Goal: Information Seeking & Learning: Learn about a topic

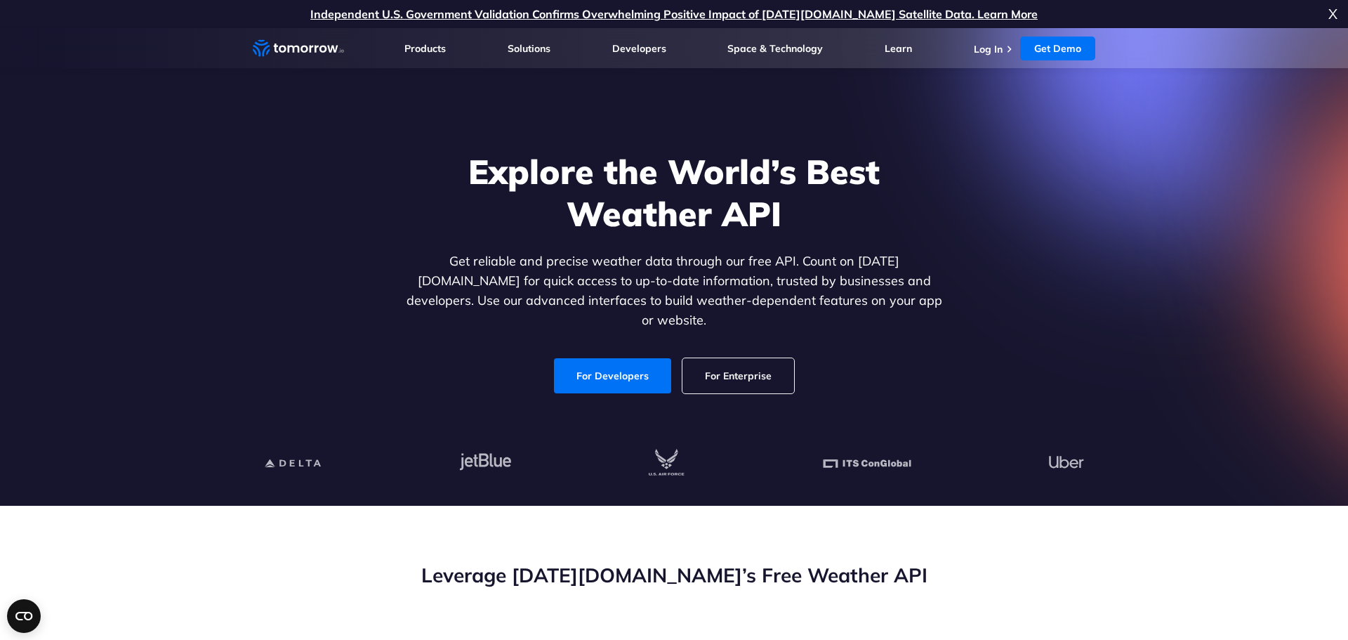
click at [744, 386] on div "Explore the World’s Best Weather API Get reliable and precise weather data thro…" at bounding box center [674, 272] width 865 height 298
click at [716, 358] on link "For Enterprise" at bounding box center [739, 375] width 112 height 35
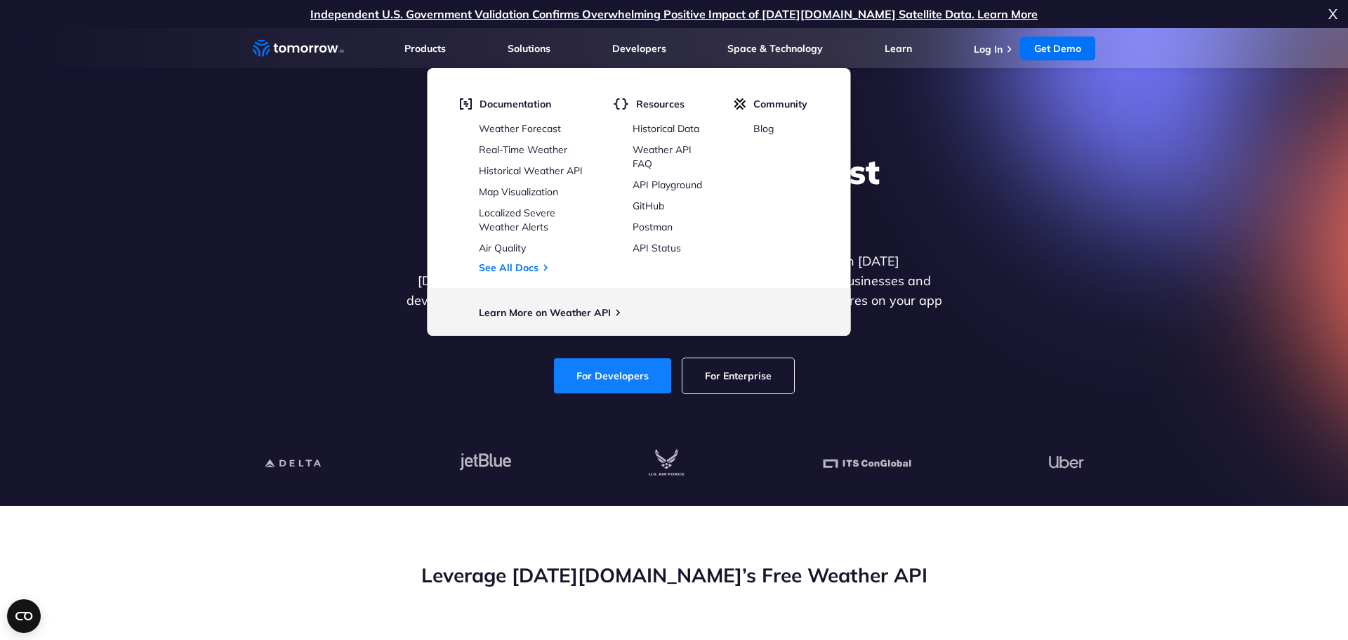
click at [609, 362] on link "For Developers" at bounding box center [612, 375] width 117 height 35
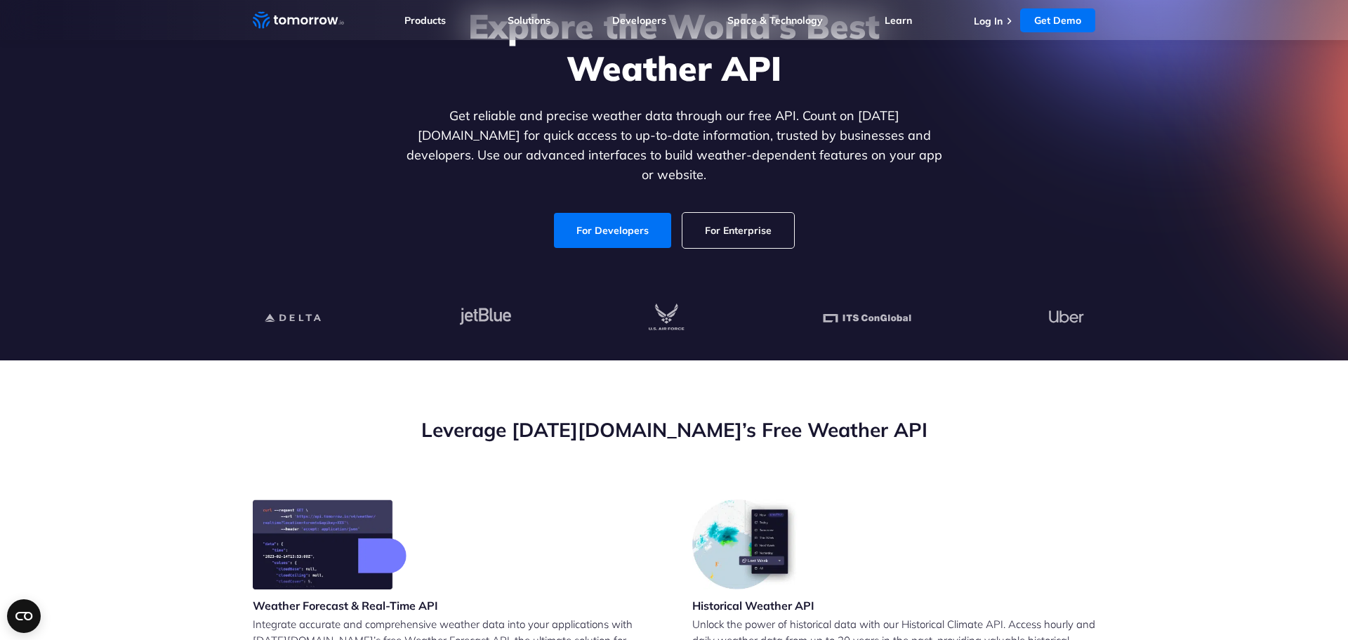
scroll to position [150, 0]
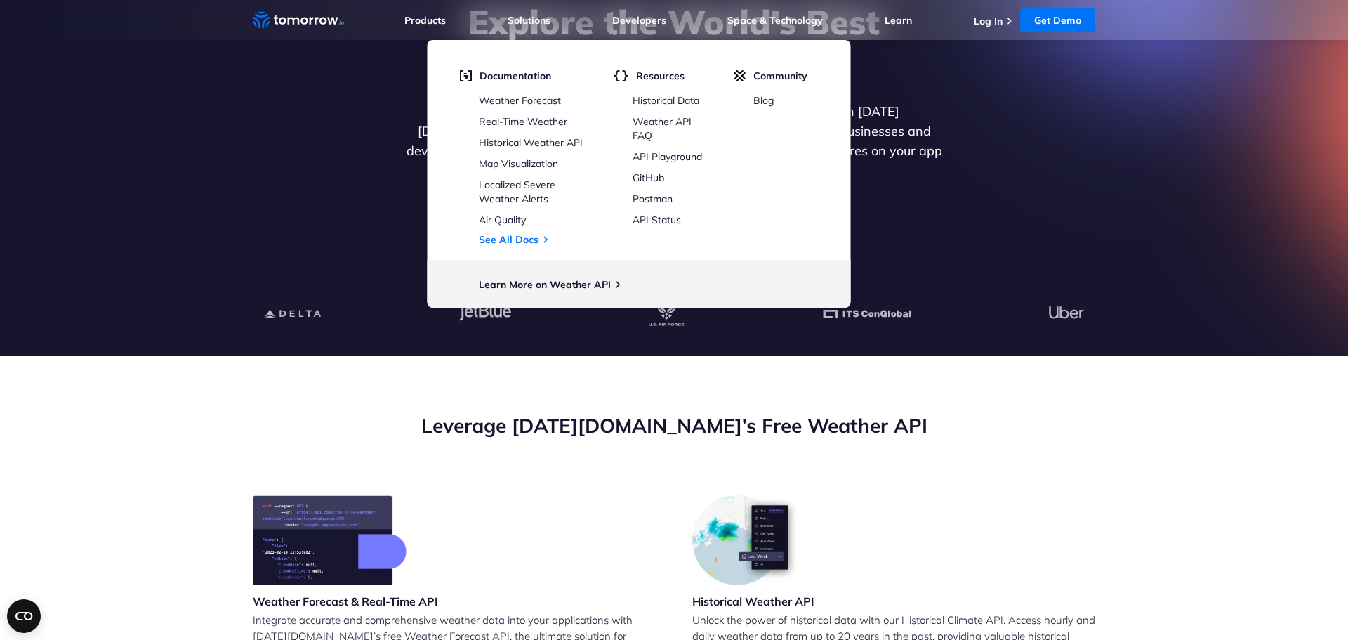
drag, startPoint x: 1042, startPoint y: 201, endPoint x: 1034, endPoint y: 204, distance: 8.5
click at [1039, 202] on div "Explore the World’s Best Weather API Get reliable and precise weather data thro…" at bounding box center [674, 122] width 865 height 298
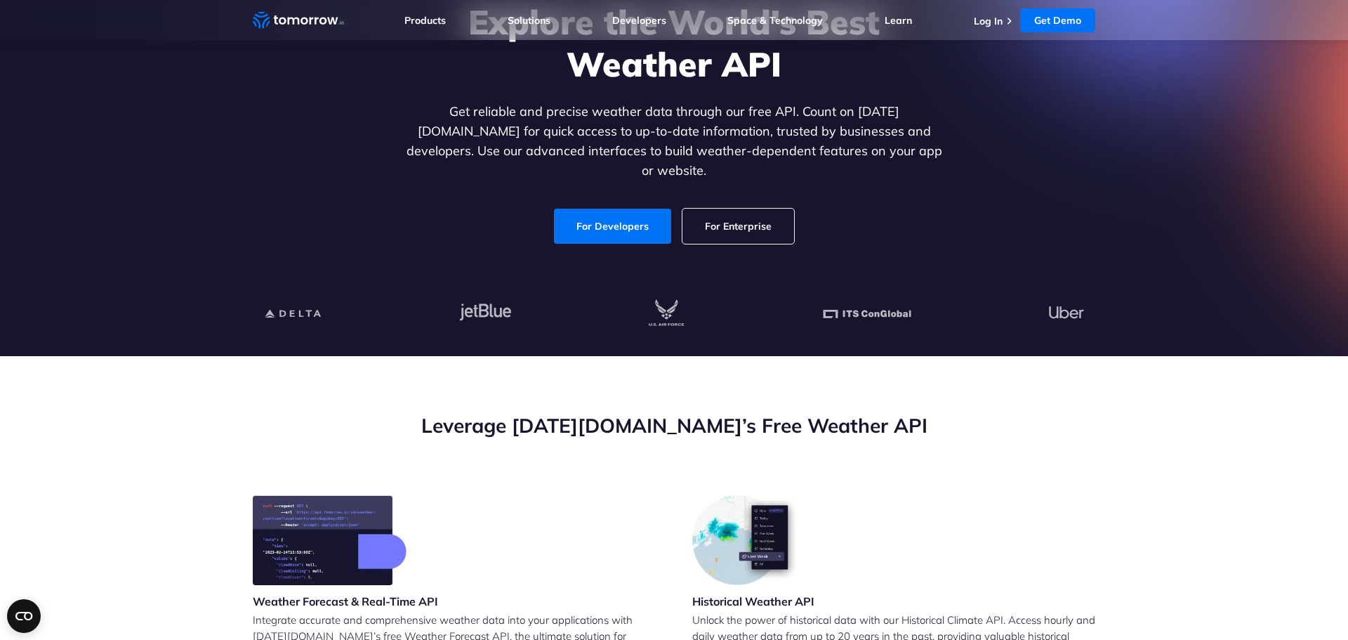
click at [750, 209] on link "For Enterprise" at bounding box center [739, 226] width 112 height 35
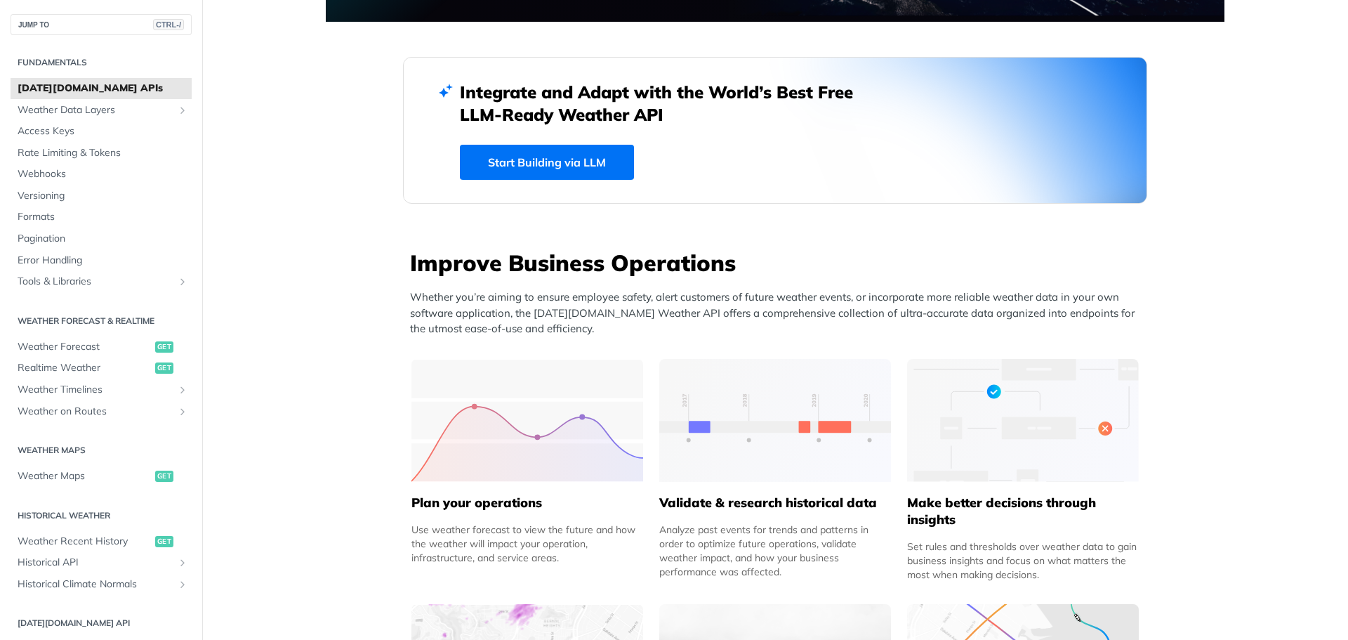
scroll to position [352, 0]
